Goal: Information Seeking & Learning: Learn about a topic

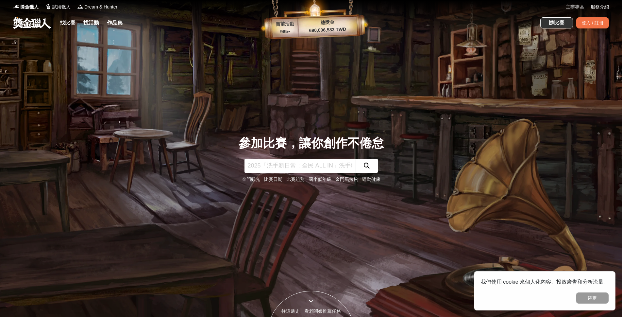
click at [315, 162] on input "text" at bounding box center [299, 166] width 111 height 14
click at [268, 161] on input "text" at bounding box center [299, 166] width 111 height 14
type input "快問快答"
click button "submit" at bounding box center [366, 166] width 22 height 14
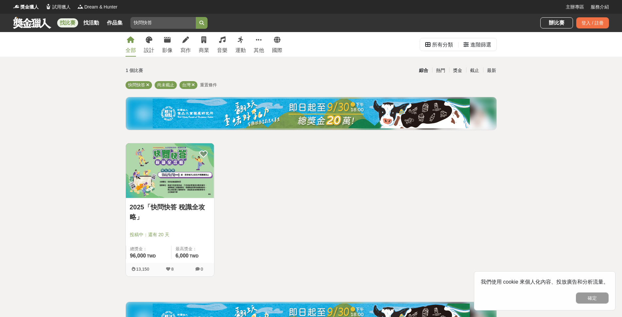
click at [173, 162] on img at bounding box center [170, 170] width 88 height 55
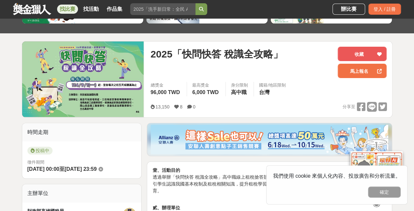
scroll to position [87, 0]
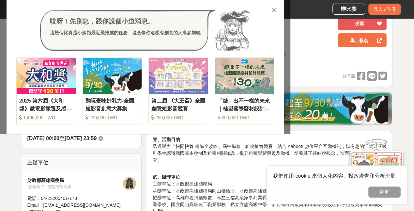
scroll to position [65, 0]
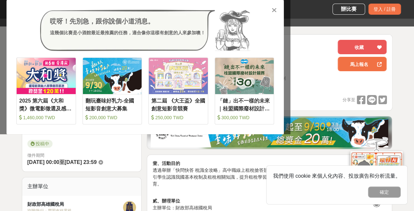
click at [275, 9] on icon at bounding box center [274, 10] width 5 height 7
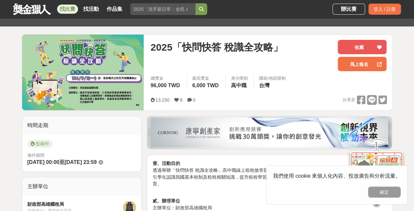
click at [83, 60] on img at bounding box center [83, 72] width 122 height 75
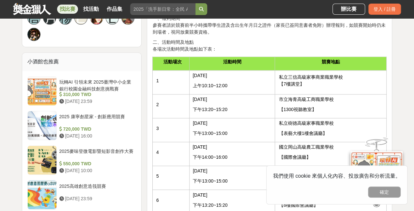
scroll to position [523, 0]
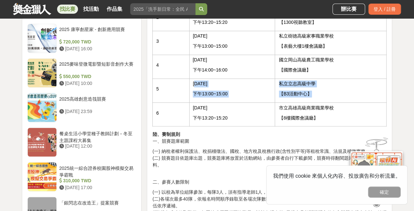
drag, startPoint x: 194, startPoint y: 76, endPoint x: 314, endPoint y: 85, distance: 119.8
click at [314, 85] on tr "5 [DATE] 下午13:00~15:00 私立立志高級中學 【B3活動中心】" at bounding box center [270, 91] width 234 height 24
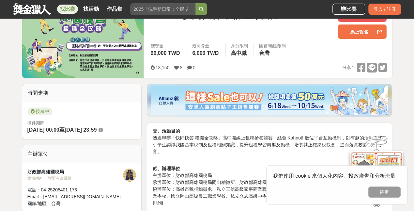
scroll to position [65, 0]
